Goal: Task Accomplishment & Management: Use online tool/utility

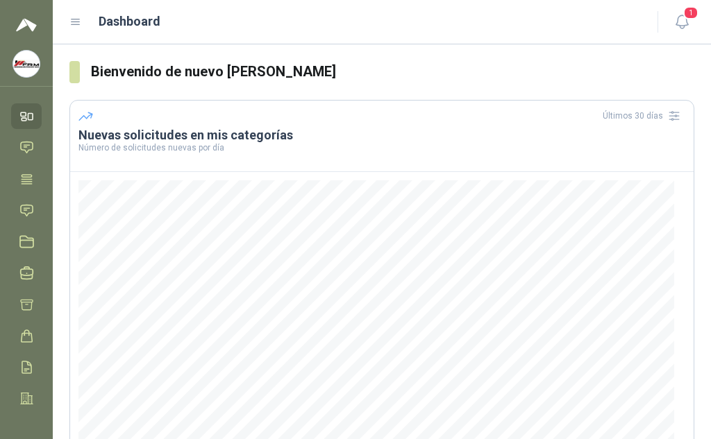
click at [15, 51] on div "[PERSON_NAME] FRM FERROELECTRICOS SAS" at bounding box center [26, 64] width 31 height 28
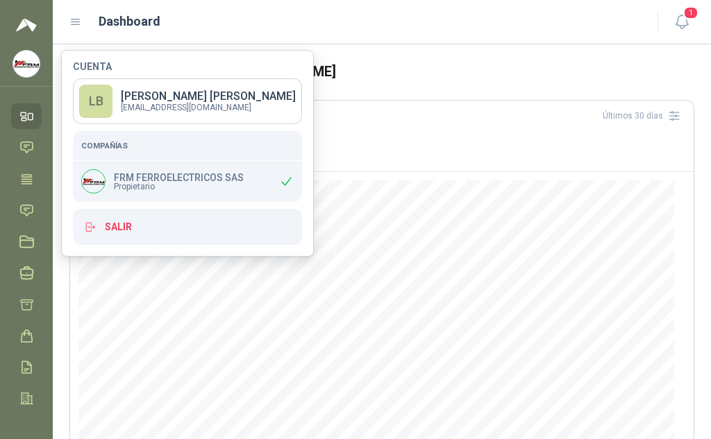
click at [174, 177] on p "FRM FERROELECTRICOS SAS" at bounding box center [179, 178] width 130 height 10
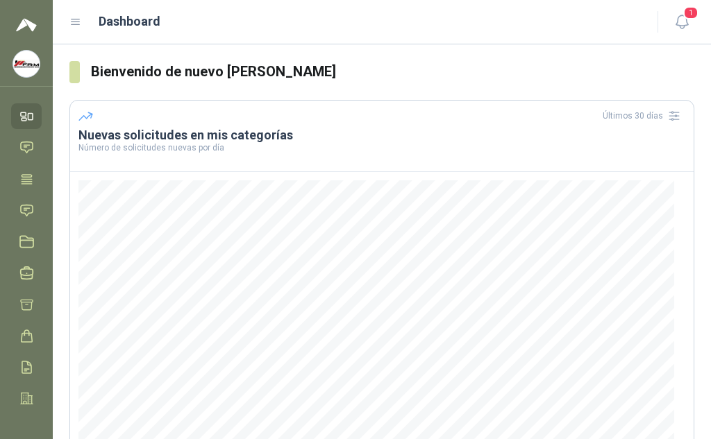
click at [26, 62] on img at bounding box center [26, 64] width 26 height 26
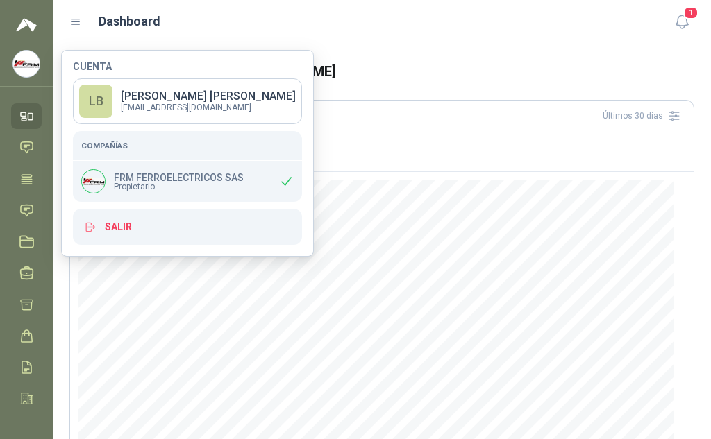
click at [138, 177] on p "FRM FERROELECTRICOS SAS" at bounding box center [179, 178] width 130 height 10
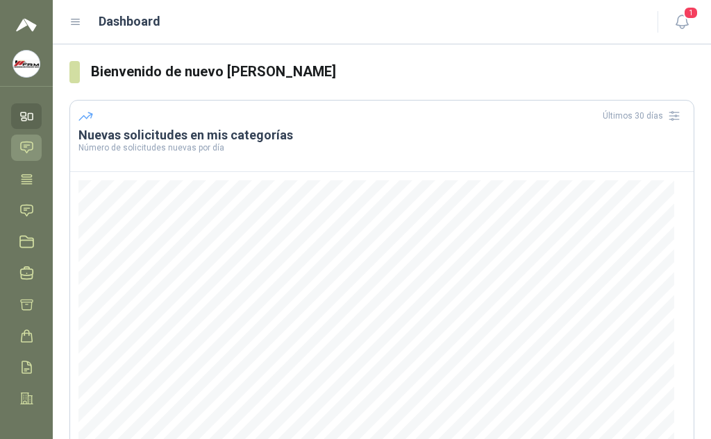
click at [22, 144] on icon at bounding box center [26, 147] width 15 height 15
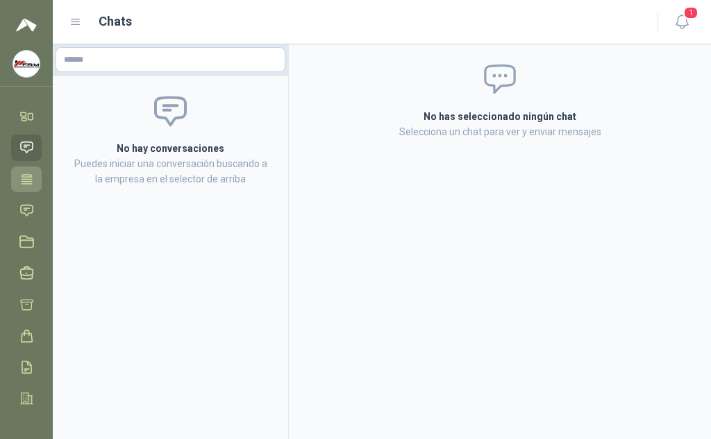
click at [26, 179] on icon at bounding box center [27, 178] width 10 height 9
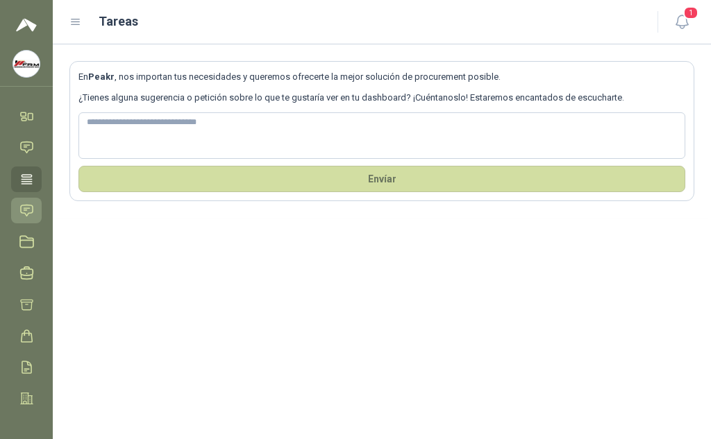
click at [26, 206] on icon at bounding box center [26, 210] width 15 height 15
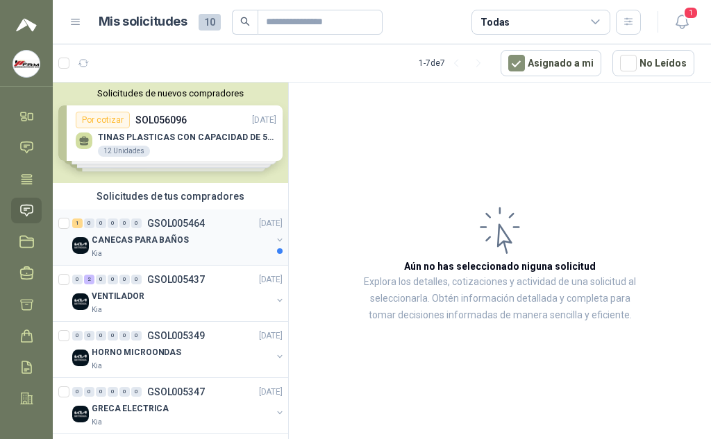
click at [172, 219] on p "GSOL005464" at bounding box center [176, 224] width 58 height 10
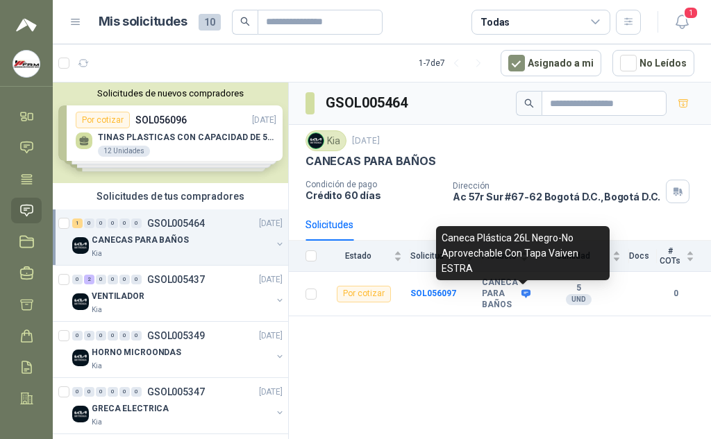
drag, startPoint x: 525, startPoint y: 252, endPoint x: 476, endPoint y: 380, distance: 136.7
click at [476, 380] on div "GSOL005464 Kia [DATE] CANECAS PARA BAÑOS Condición de pago Crédito 60 días Dire…" at bounding box center [500, 264] width 422 height 362
click at [522, 296] on icon at bounding box center [525, 294] width 9 height 8
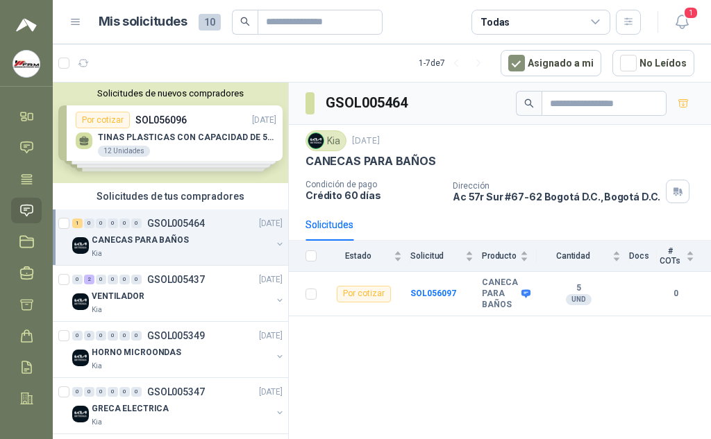
click at [541, 351] on div "GSOL005464 Kia [DATE] CANECAS PARA BAÑOS Condición de pago Crédito 60 días Dire…" at bounding box center [500, 264] width 422 height 362
click at [528, 292] on icon at bounding box center [525, 294] width 9 height 8
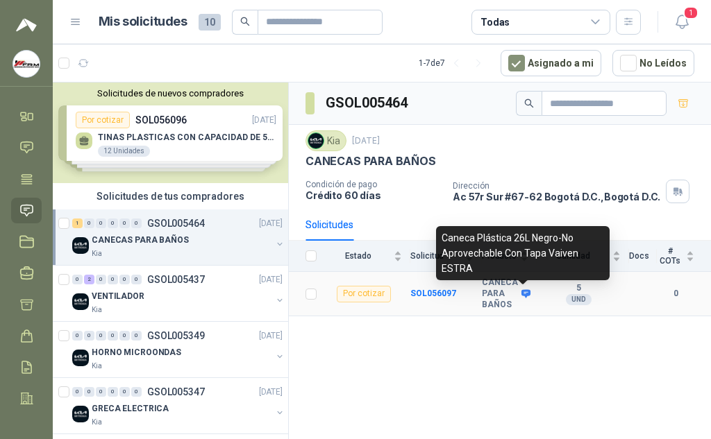
click at [505, 289] on b "CANECA PARA BAÑOS" at bounding box center [500, 294] width 36 height 33
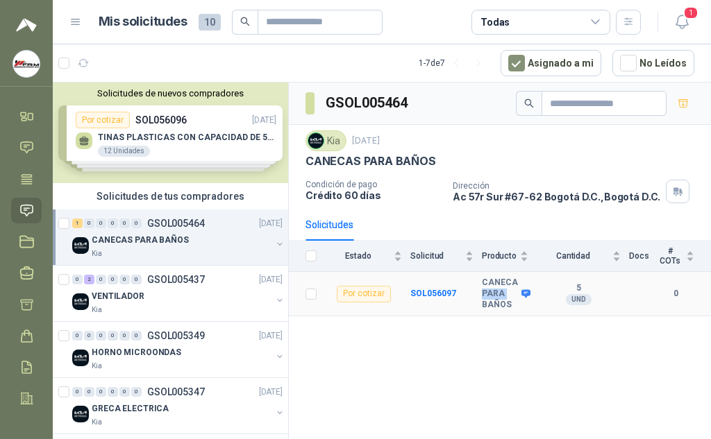
click at [505, 289] on b "CANECA PARA BAÑOS" at bounding box center [500, 294] width 36 height 33
click at [545, 326] on div "GSOL005464 Kia [DATE] CANECAS PARA BAÑOS Condición de pago Crédito 60 días Dire…" at bounding box center [500, 264] width 422 height 362
click at [381, 295] on div "Por cotizar" at bounding box center [364, 294] width 54 height 17
click at [428, 290] on b "SOL056097" at bounding box center [433, 294] width 46 height 10
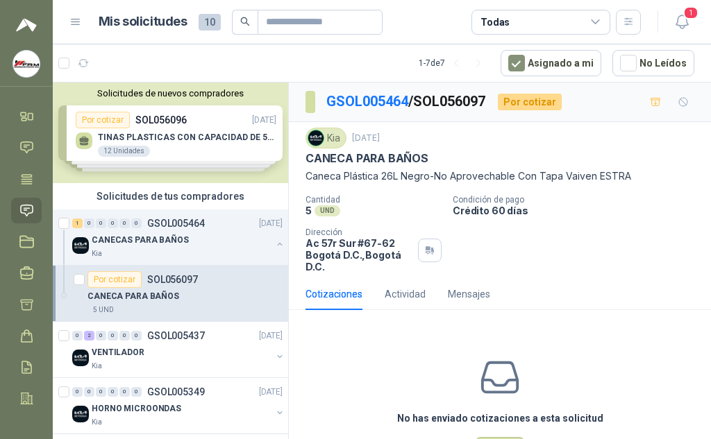
drag, startPoint x: 482, startPoint y: 241, endPoint x: 598, endPoint y: 292, distance: 127.2
click at [598, 292] on div "Cotizaciones Actividad Mensajes" at bounding box center [499, 294] width 389 height 32
click at [360, 98] on link "GSOL005464" at bounding box center [367, 101] width 82 height 17
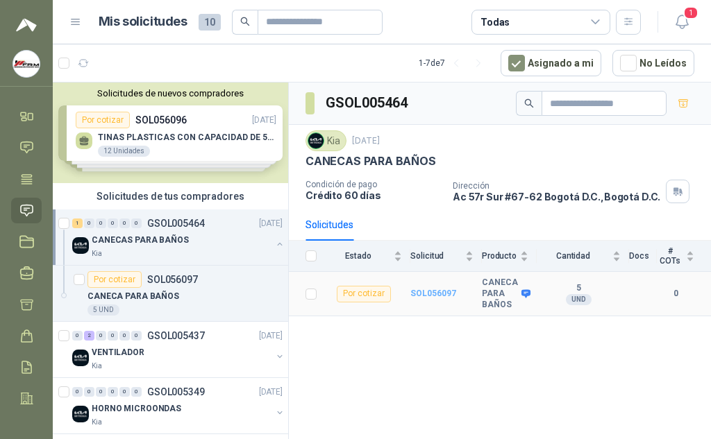
click at [446, 291] on b "SOL056097" at bounding box center [433, 294] width 46 height 10
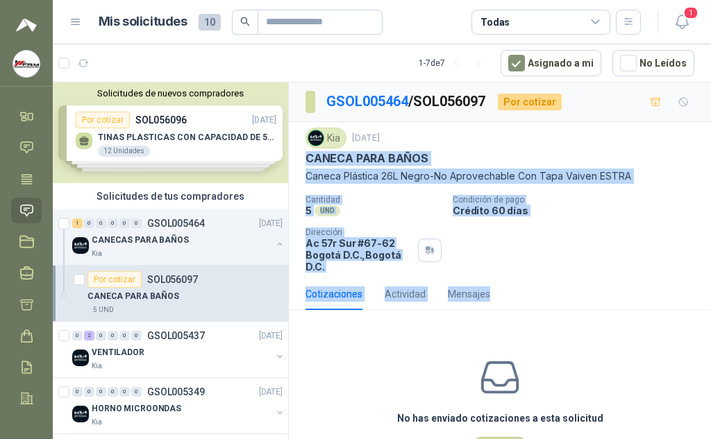
drag, startPoint x: 306, startPoint y: 156, endPoint x: 639, endPoint y: 290, distance: 358.5
click at [639, 290] on div "GSOL005464 / SOL056097 Por cotizar Kia [DATE] CANECA PARA BAÑOS Caneca Plástica…" at bounding box center [500, 291] width 422 height 416
copy div "CANECA PARA BAÑOS Caneca Plástica 26L Negro-No Aprovechable Con Tapa Vaiven EST…"
click at [598, 286] on div "Cotizaciones Actividad Mensajes" at bounding box center [499, 294] width 389 height 32
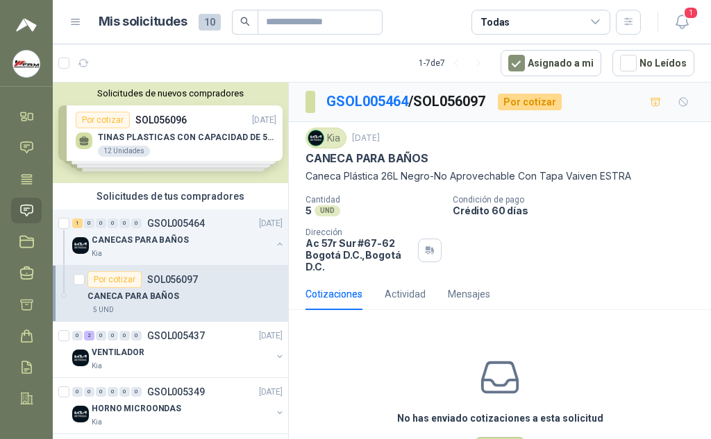
click at [427, 334] on div "No has enviado cotizaciones a esta solicitud Cotizar" at bounding box center [500, 409] width 422 height 177
